Goal: Information Seeking & Learning: Learn about a topic

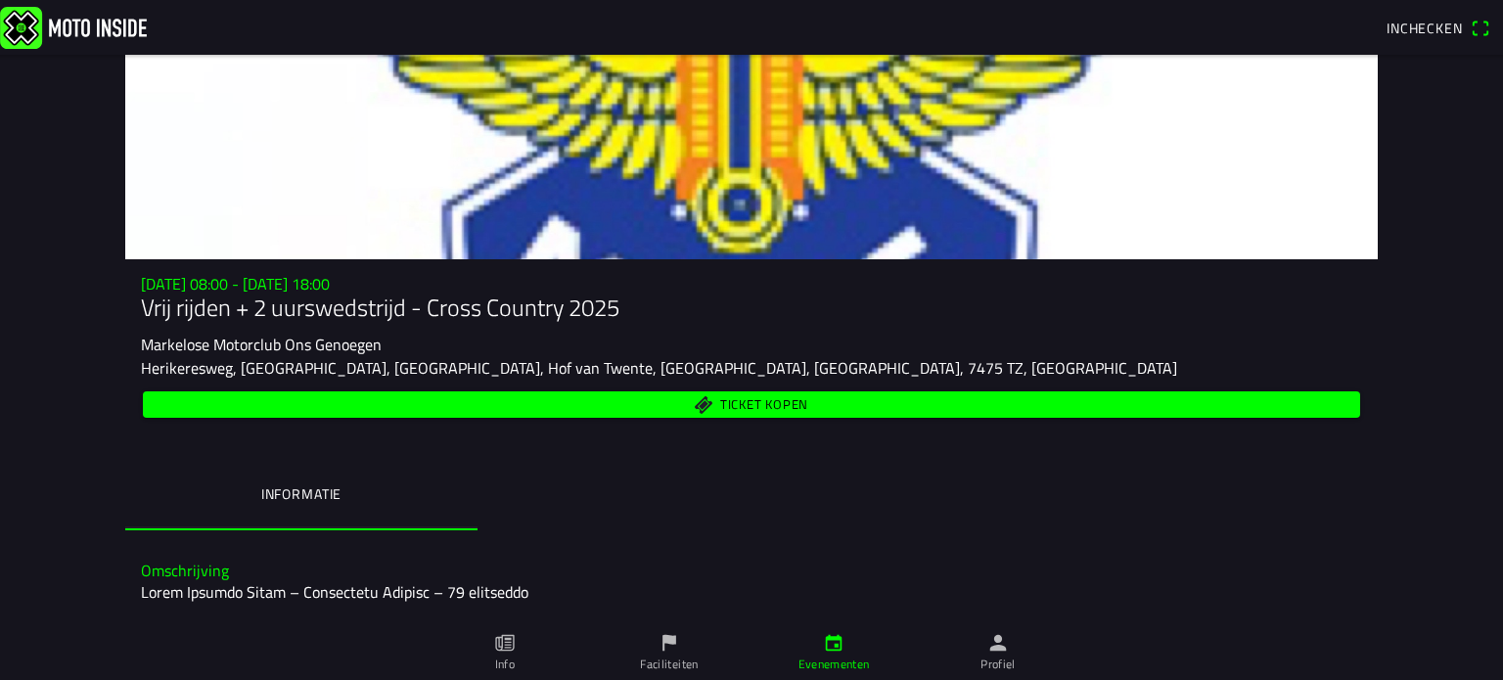
drag, startPoint x: 55, startPoint y: 256, endPoint x: 1280, endPoint y: 555, distance: 1260.6
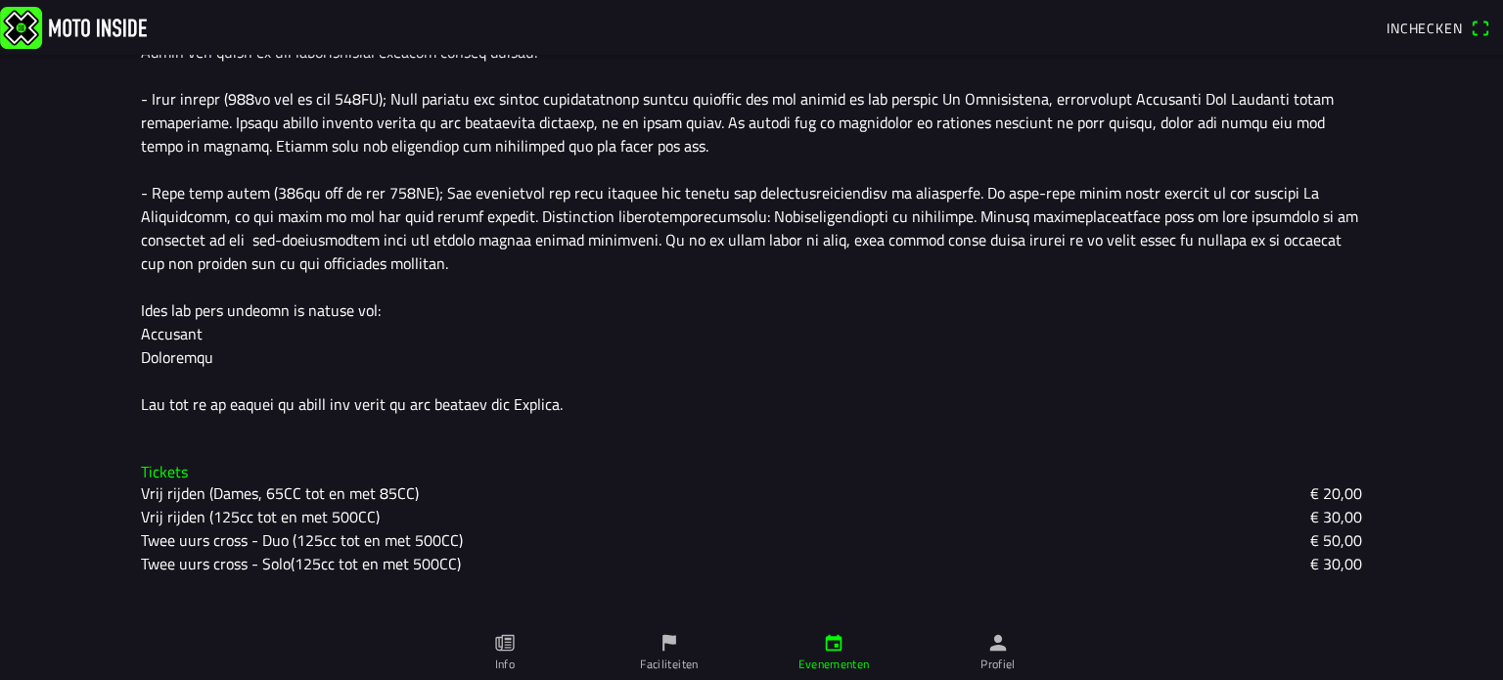
scroll to position [900, 0]
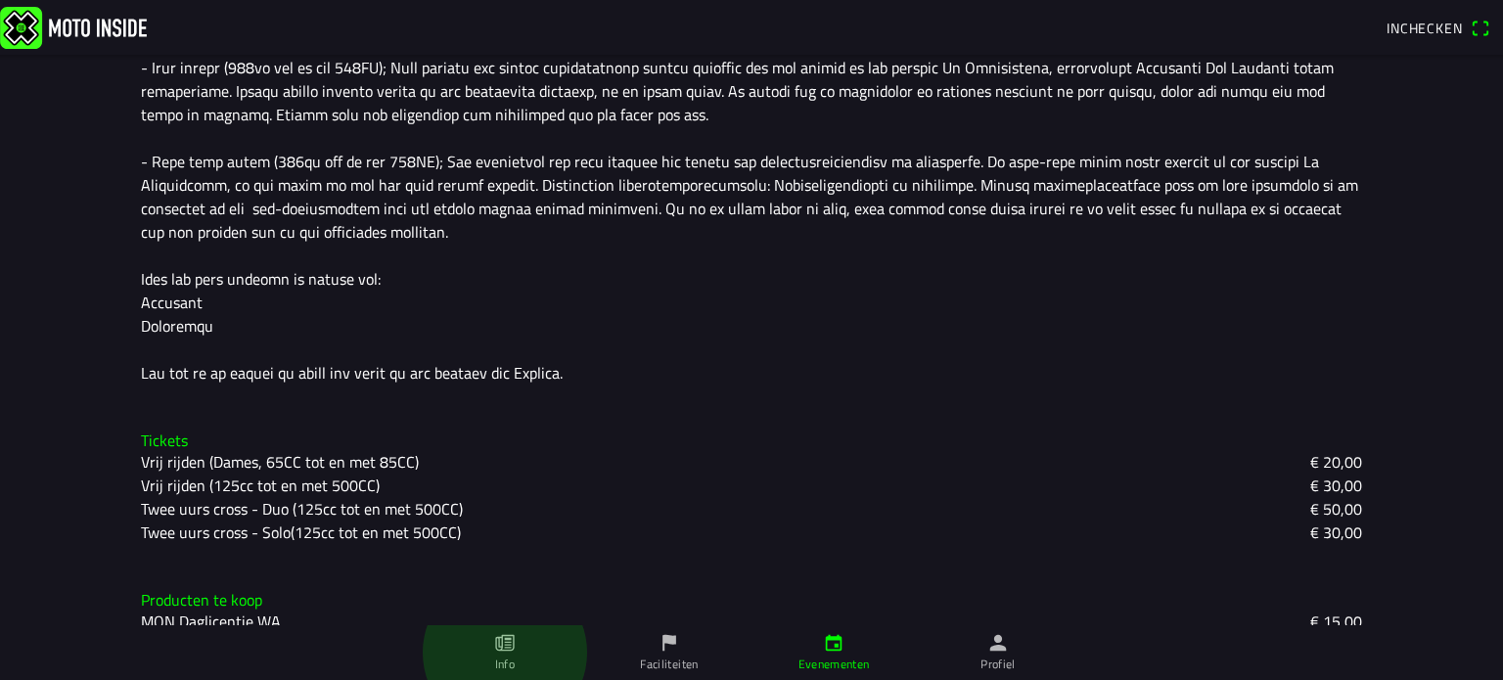
click at [501, 644] on icon "paper" at bounding box center [505, 643] width 22 height 22
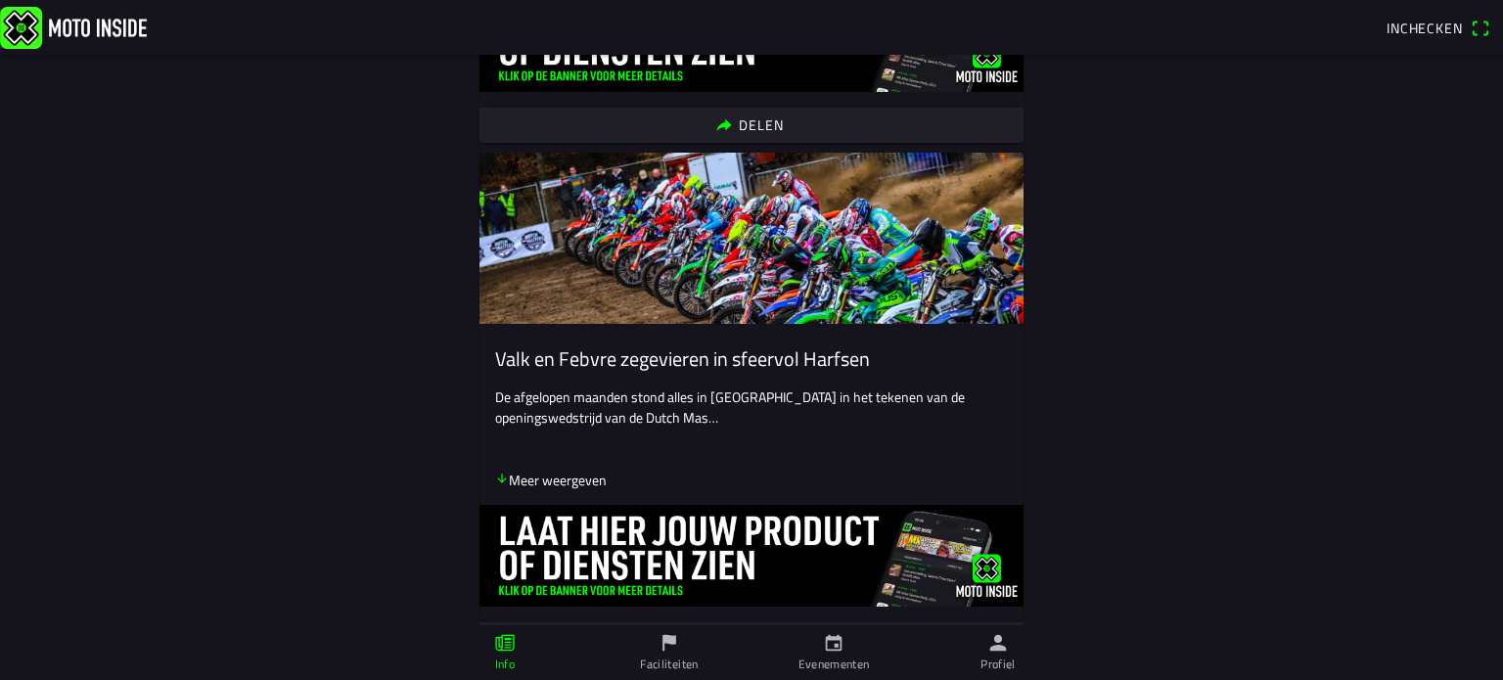
scroll to position [1761, 0]
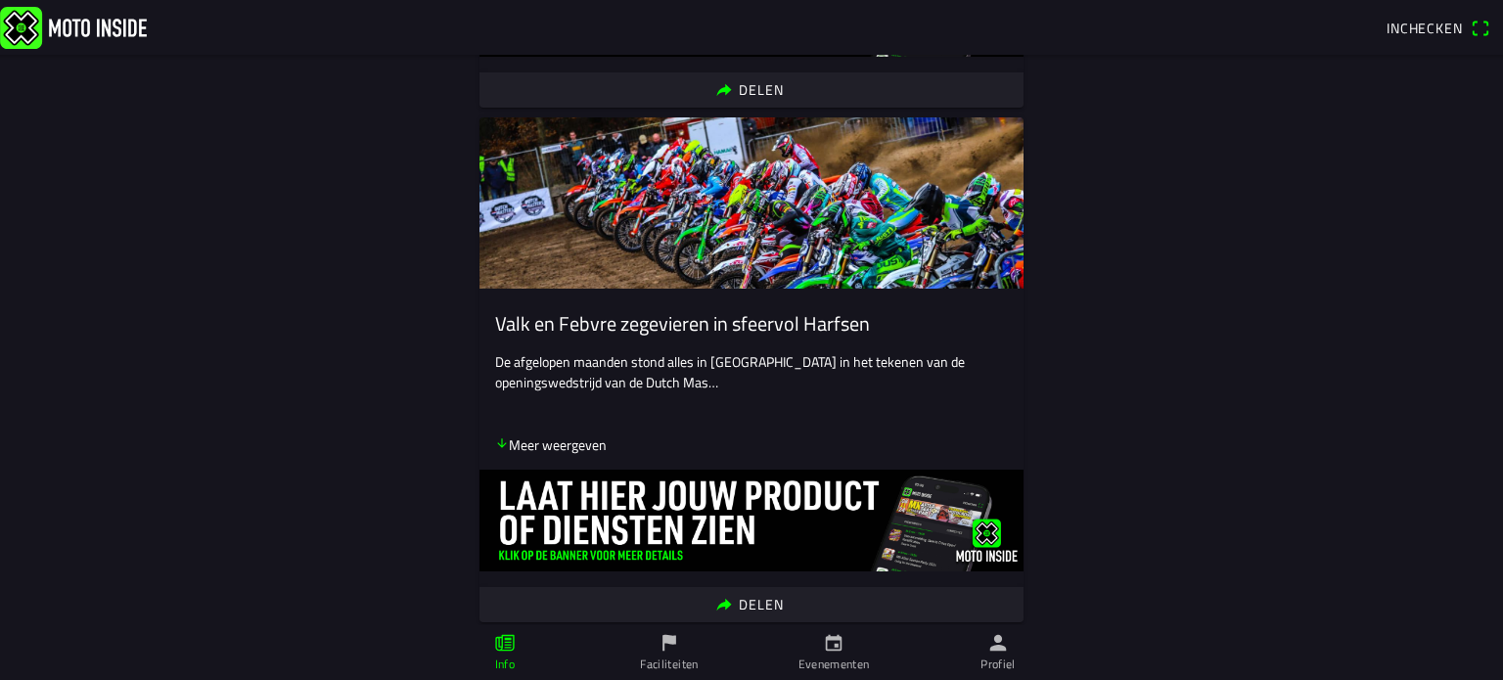
click at [657, 650] on link "Faciliteiten" at bounding box center [669, 652] width 164 height 55
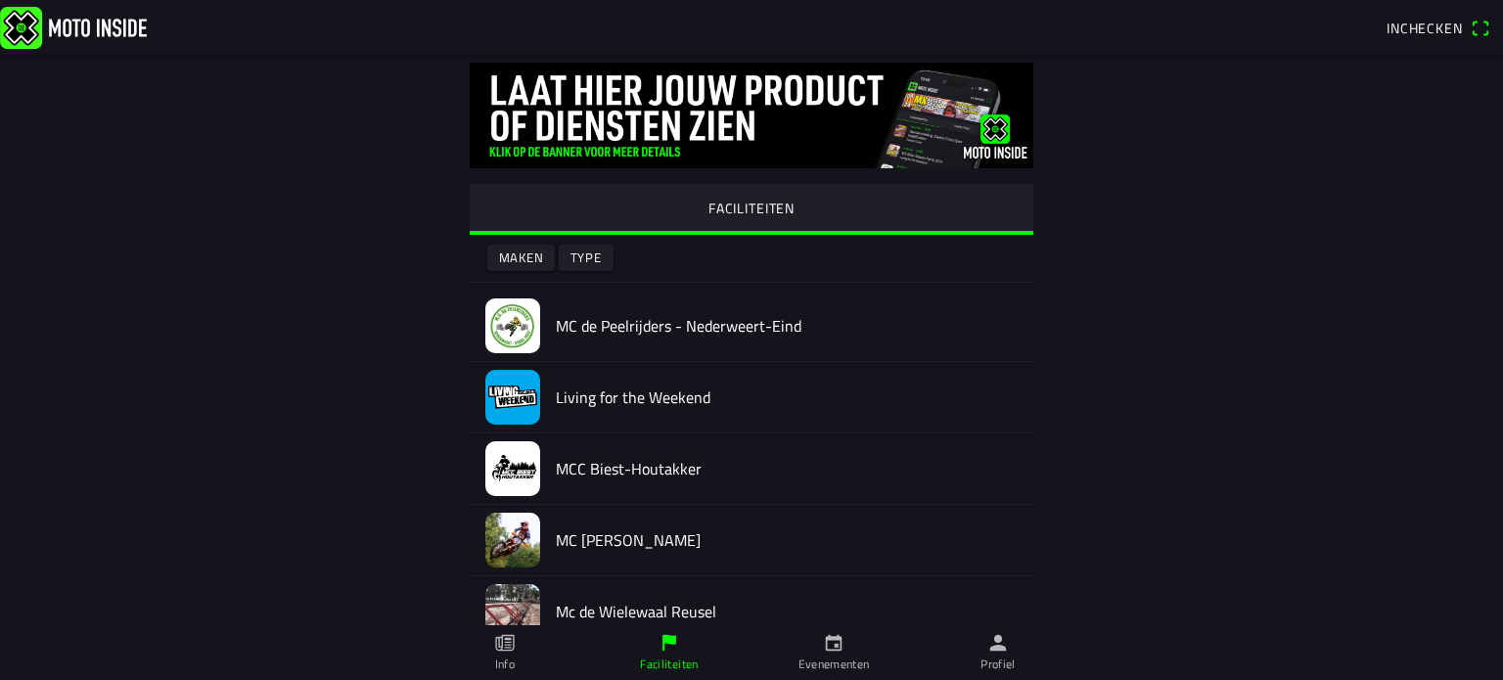
click at [831, 647] on icon "calendar" at bounding box center [834, 643] width 22 height 22
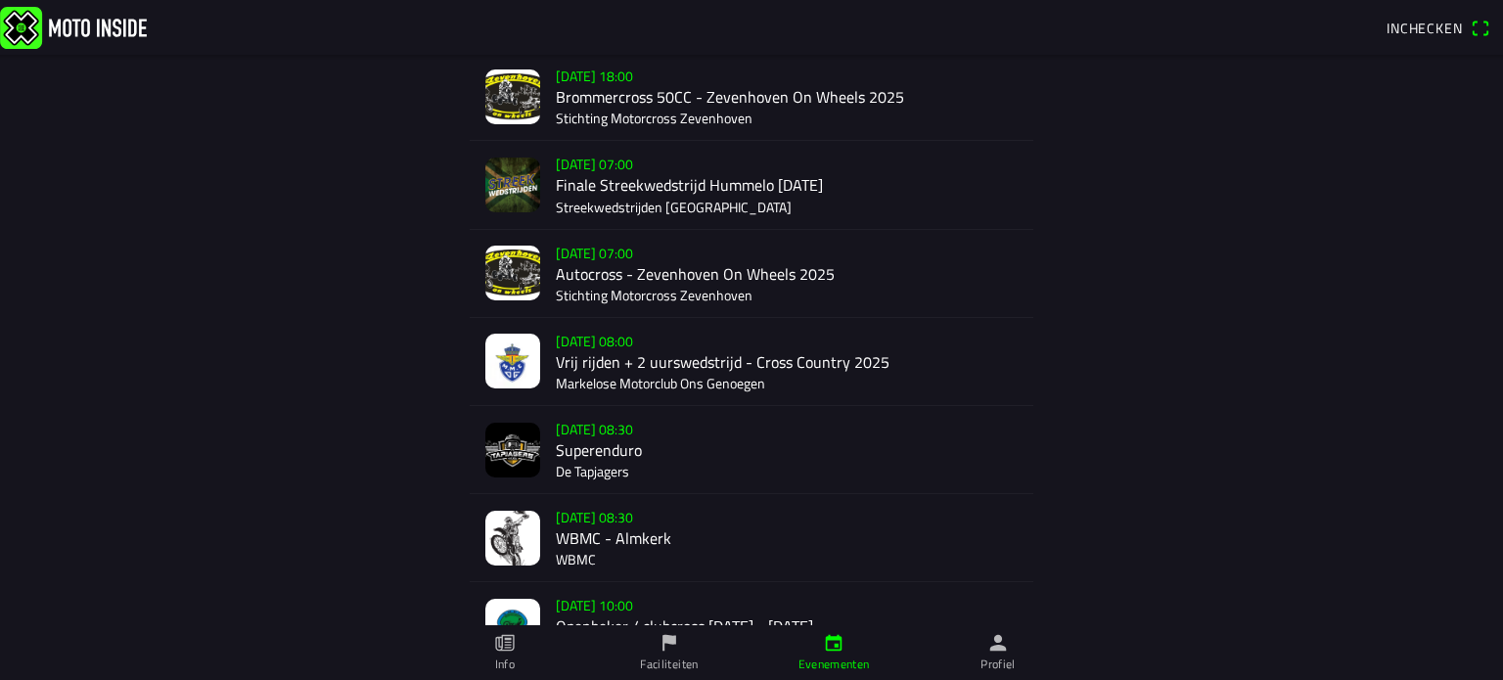
scroll to position [293, 0]
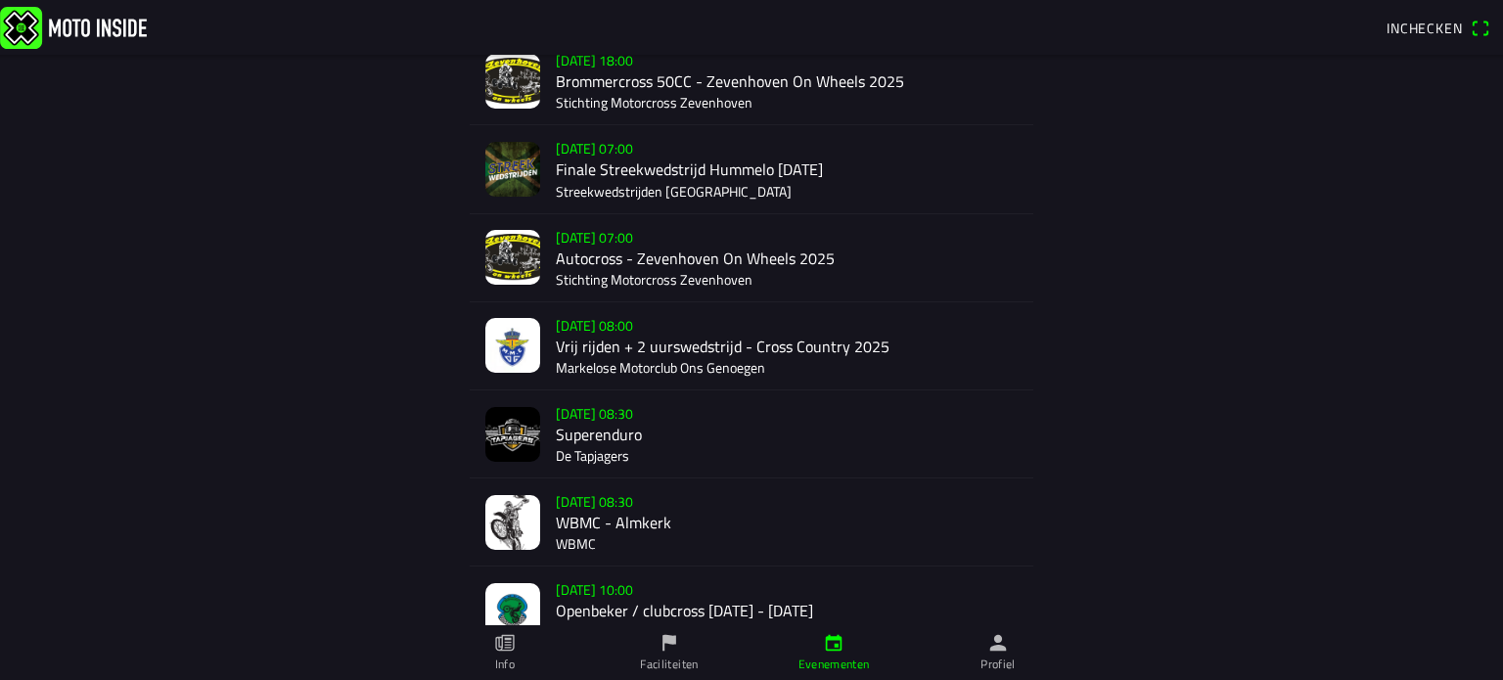
click at [693, 355] on div "[DATE] 08:00 Vrij rijden + 2 uurswedstrijd - Cross Country 2025 Markelose Motor…" at bounding box center [787, 345] width 462 height 87
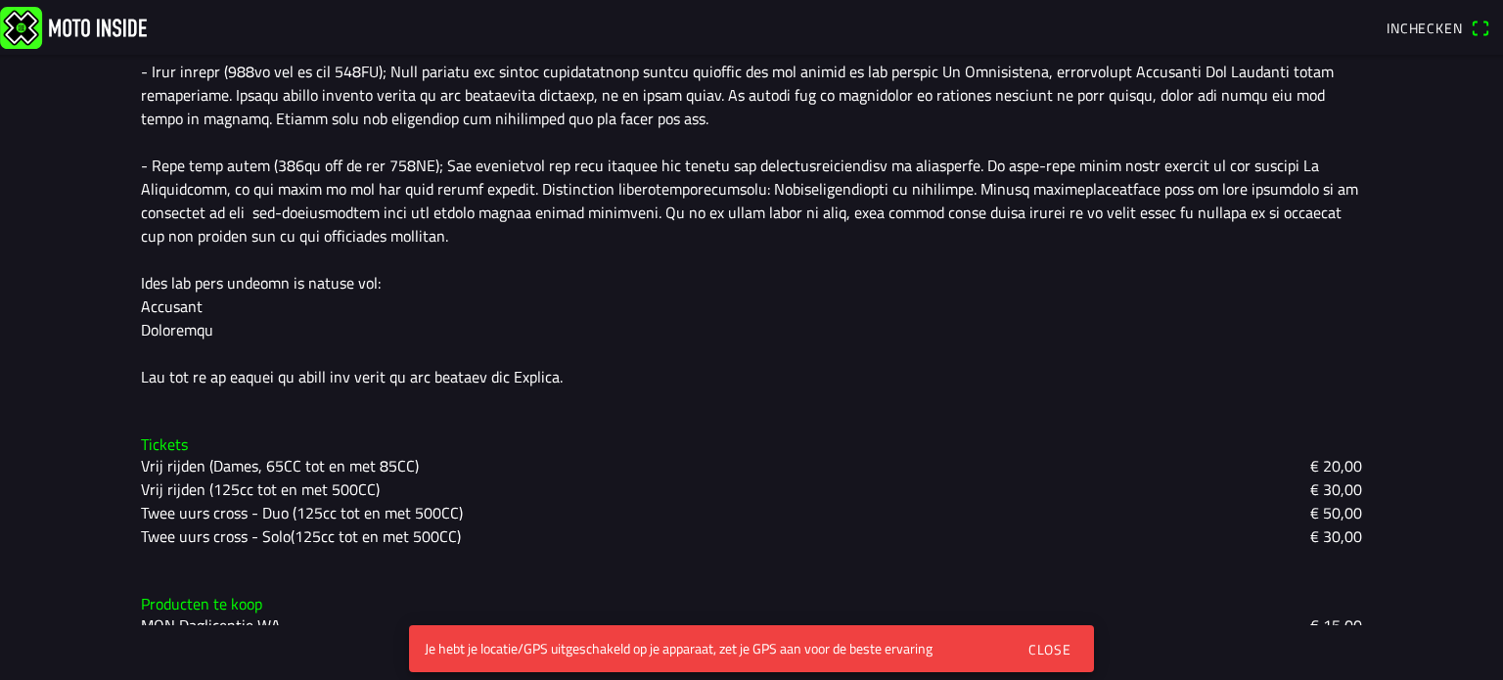
scroll to position [900, 0]
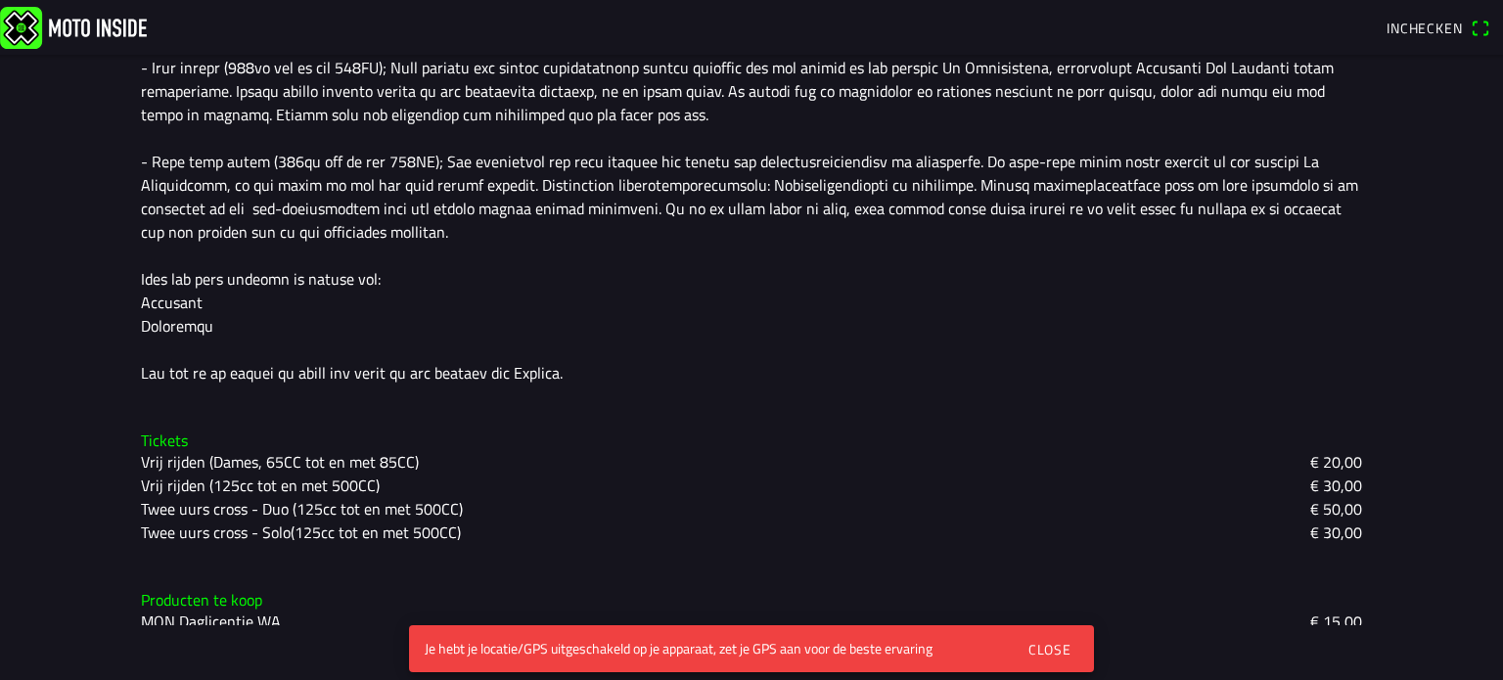
click at [1046, 647] on div "Close" at bounding box center [1049, 649] width 43 height 21
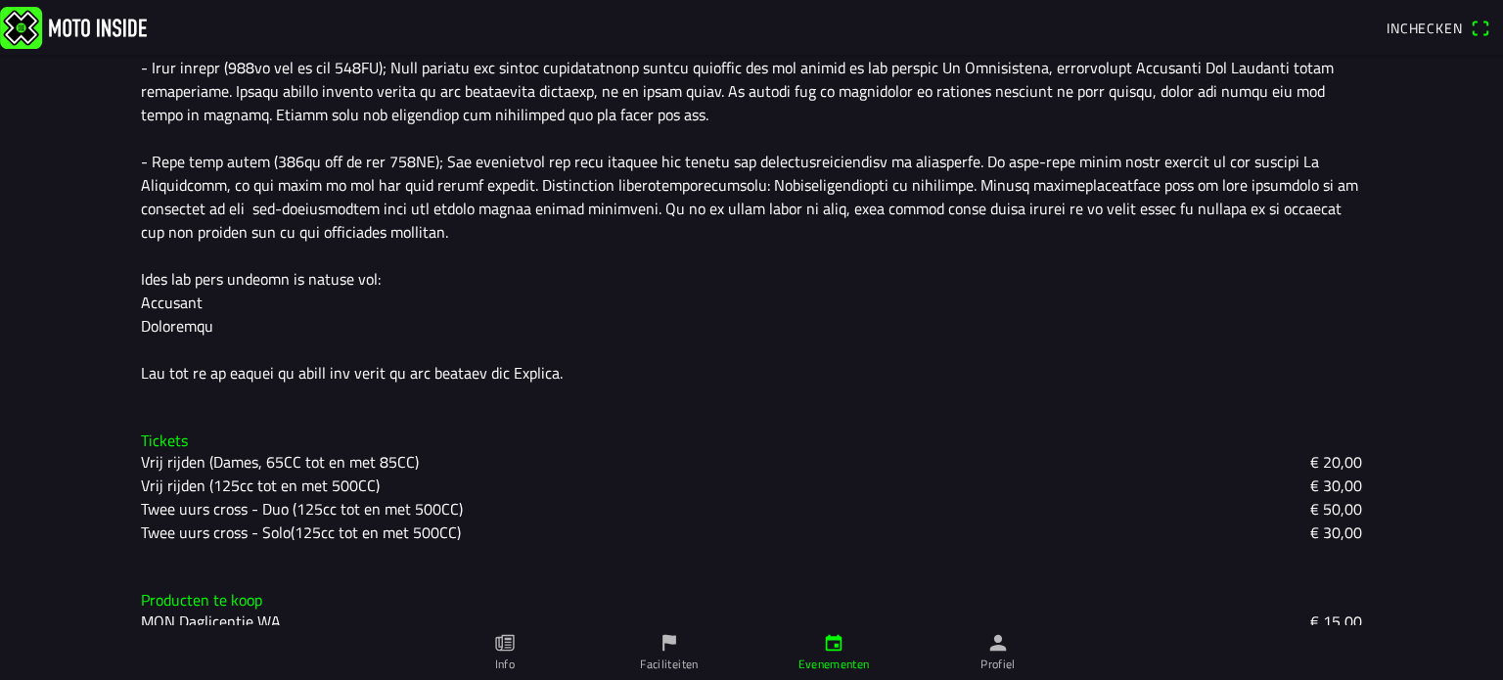
click at [0, 0] on slot "Twee uurs cross - Duo (125cc tot en met 500CC)" at bounding box center [0, 0] width 0 height 0
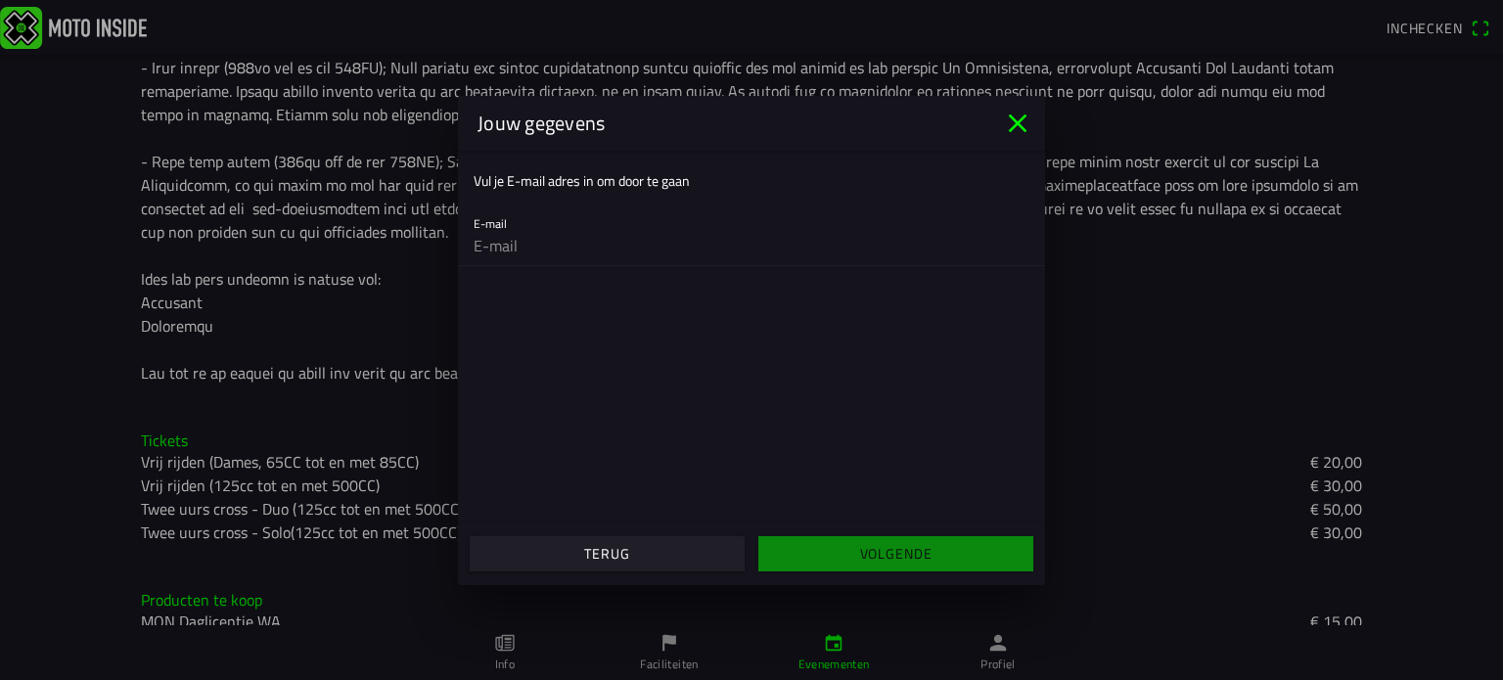
click at [1023, 124] on icon "close" at bounding box center [1017, 123] width 31 height 31
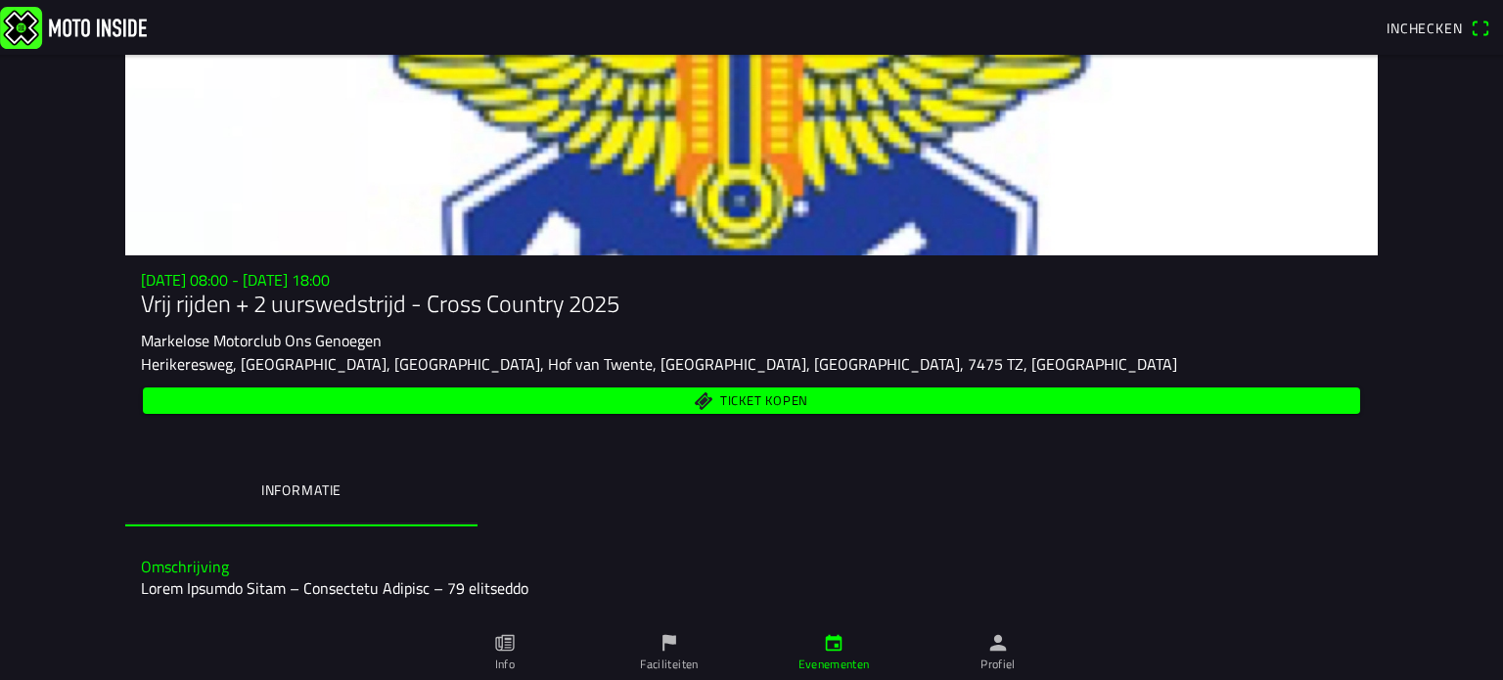
scroll to position [0, 0]
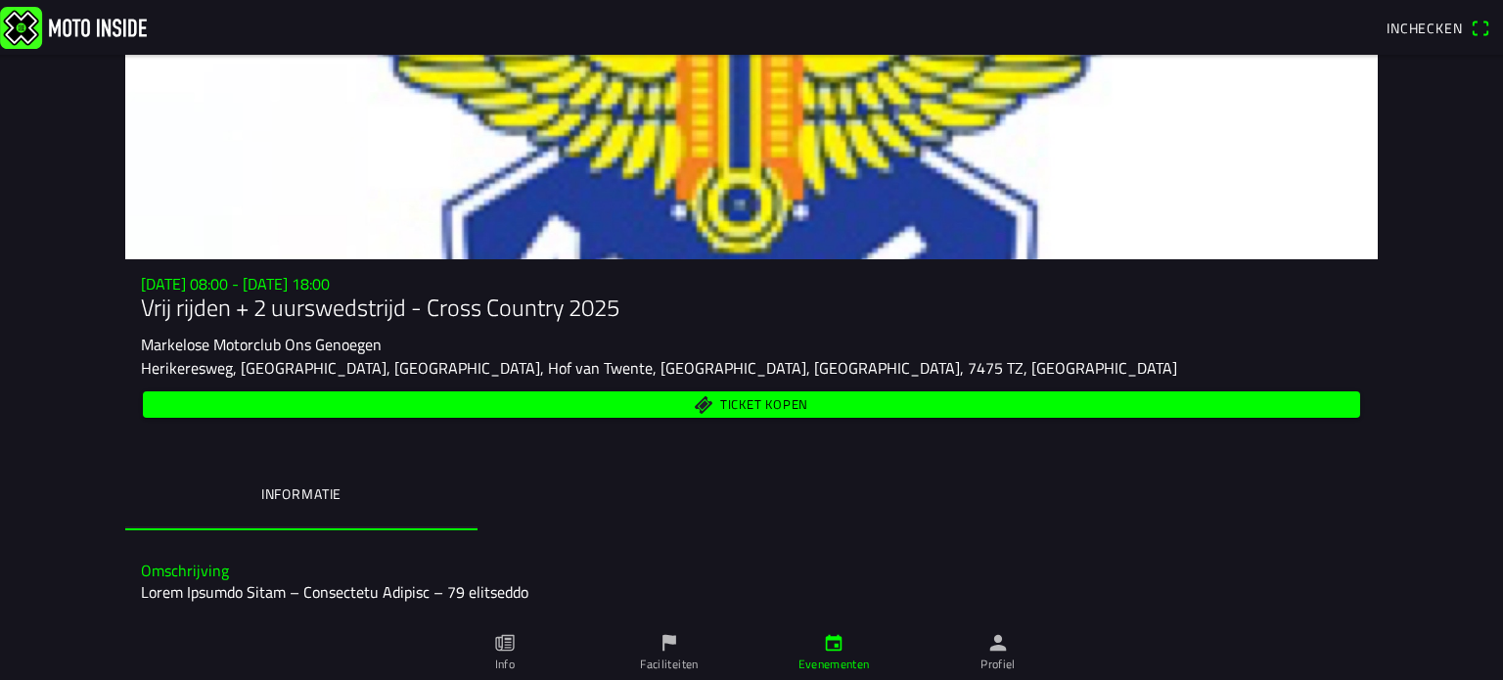
click at [734, 174] on div at bounding box center [751, 157] width 1252 height 204
